Goal: Information Seeking & Learning: Learn about a topic

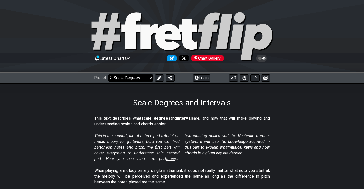
click at [141, 77] on select "Welcome to #fretflip! Initial Preset Custom Preset Minor Pentatonic Major Penta…" at bounding box center [130, 77] width 45 height 7
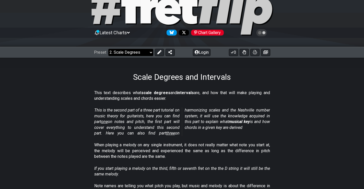
click at [122, 52] on select "Welcome to #fretflip! Initial Preset Custom Preset Minor Pentatonic Major Penta…" at bounding box center [130, 52] width 45 height 7
click at [108, 49] on select "Welcome to #fretflip! Initial Preset Custom Preset Minor Pentatonic Major Penta…" at bounding box center [130, 52] width 45 height 7
select select "/musical-notes-explained"
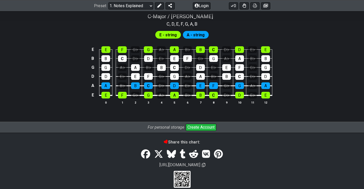
scroll to position [521, 0]
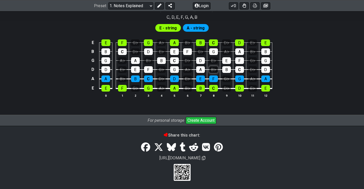
scroll to position [498, 0]
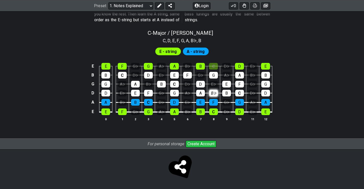
click at [213, 66] on tbody "E E F G♭ G A♭ A B♭ B C D♭ D E♭ E B B C D♭ D E♭ E F G♭ G A♭ A B♭ B G G A♭ A B♭ B…" at bounding box center [181, 87] width 182 height 60
click at [214, 68] on div "C" at bounding box center [213, 66] width 9 height 7
click at [215, 68] on div "C" at bounding box center [213, 66] width 9 height 7
click at [216, 66] on div "C" at bounding box center [213, 66] width 9 height 7
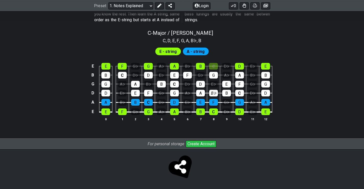
click at [160, 51] on span "E - string" at bounding box center [167, 51] width 17 height 7
drag, startPoint x: 170, startPoint y: 41, endPoint x: 193, endPoint y: 41, distance: 23.0
click at [182, 40] on section "C , D , E , F , G , A , B♭ , B" at bounding box center [181, 40] width 43 height 8
click at [212, 39] on div "C , D , E , F , G , A , B♭ , B" at bounding box center [182, 40] width 364 height 8
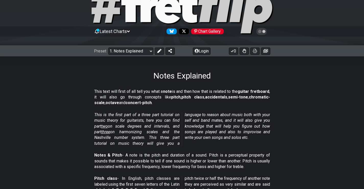
scroll to position [0, 0]
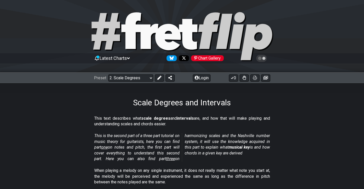
click at [118, 82] on div "Preset Welcome to #fretflip! Initial Preset Custom Preset Minor Pentatonic Majo…" at bounding box center [182, 77] width 364 height 11
click at [136, 73] on div "Preset Welcome to #fretflip! Initial Preset Custom Preset Minor Pentatonic Majo…" at bounding box center [182, 77] width 364 height 11
click at [137, 76] on select "Welcome to #fretflip! Initial Preset Custom Preset Minor Pentatonic Major Penta…" at bounding box center [130, 77] width 45 height 7
click at [108, 74] on select "Welcome to #fretflip! Initial Preset Custom Preset Minor Pentatonic Major Penta…" at bounding box center [130, 77] width 45 height 7
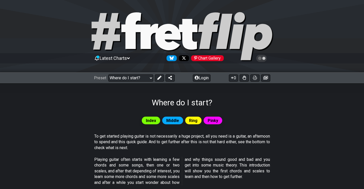
click at [156, 121] on span "Index" at bounding box center [151, 120] width 10 height 7
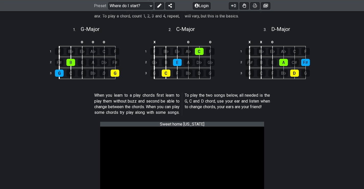
scroll to position [153, 0]
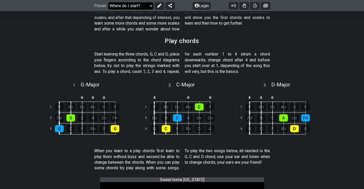
click at [126, 6] on select "Welcome to #fretflip! Initial Preset Custom Preset Minor Pentatonic Major Penta…" at bounding box center [130, 5] width 45 height 7
click at [108, 9] on select "Welcome to #fretflip! Initial Preset Custom Preset Minor Pentatonic Major Penta…" at bounding box center [130, 5] width 45 height 7
select select "/musical-notes-explained"
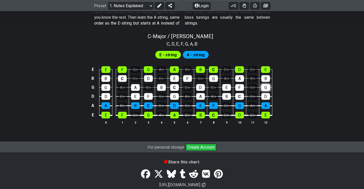
scroll to position [510, 0]
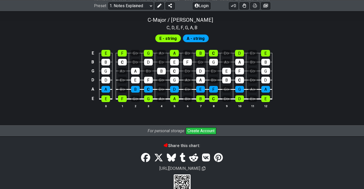
click at [201, 58] on td "G♭" at bounding box center [200, 57] width 13 height 9
click at [201, 55] on section "E - string A - string E E F G♭ G A♭ A B♭ B C D♭ D E♭ E B B C D♭ D E♭ E F G♭ G A…" at bounding box center [182, 73] width 364 height 84
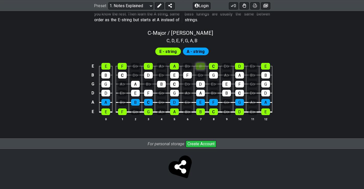
scroll to position [498, 0]
click at [200, 64] on div "B" at bounding box center [200, 66] width 9 height 7
click at [202, 65] on div "B" at bounding box center [200, 66] width 9 height 7
click at [212, 66] on div "C" at bounding box center [213, 66] width 9 height 7
click at [212, 67] on div "C" at bounding box center [213, 66] width 9 height 7
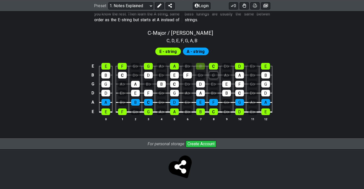
click at [213, 75] on div "G" at bounding box center [213, 75] width 9 height 7
click at [213, 76] on div "G" at bounding box center [213, 75] width 9 height 7
click at [199, 66] on div "B" at bounding box center [200, 66] width 9 height 7
click at [215, 49] on div "E - string A - string" at bounding box center [182, 50] width 364 height 12
click at [203, 73] on div "G♭" at bounding box center [200, 75] width 9 height 7
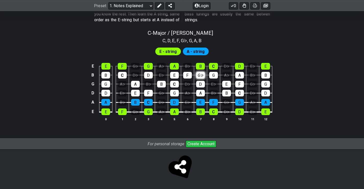
click at [203, 73] on div "G♭" at bounding box center [200, 75] width 9 height 7
click at [210, 60] on td "C" at bounding box center [213, 61] width 13 height 9
